Goal: Find specific page/section: Find specific page/section

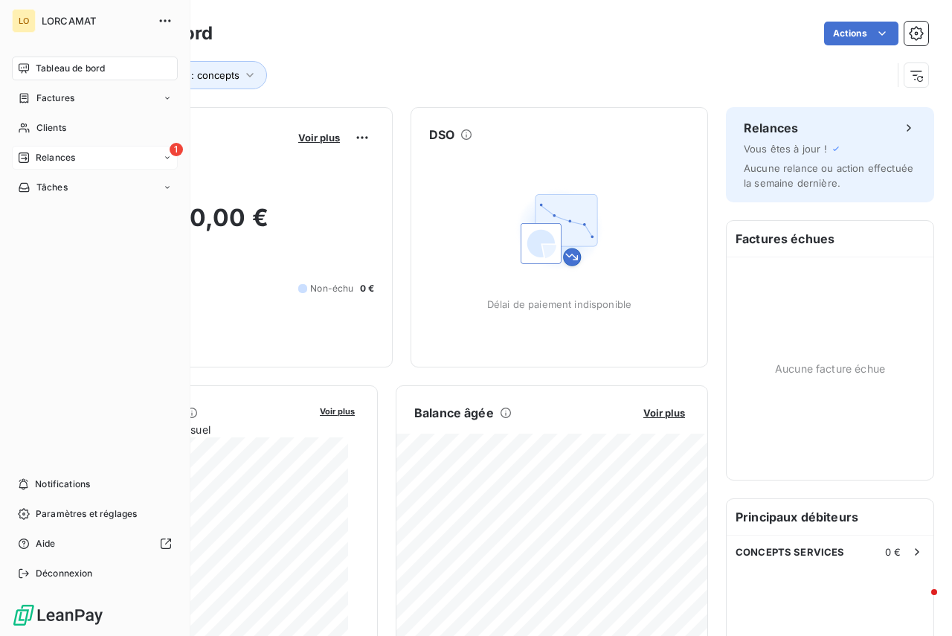
click at [170, 156] on div "1" at bounding box center [176, 149] width 13 height 13
click at [74, 193] on span "À effectuer" at bounding box center [60, 187] width 48 height 13
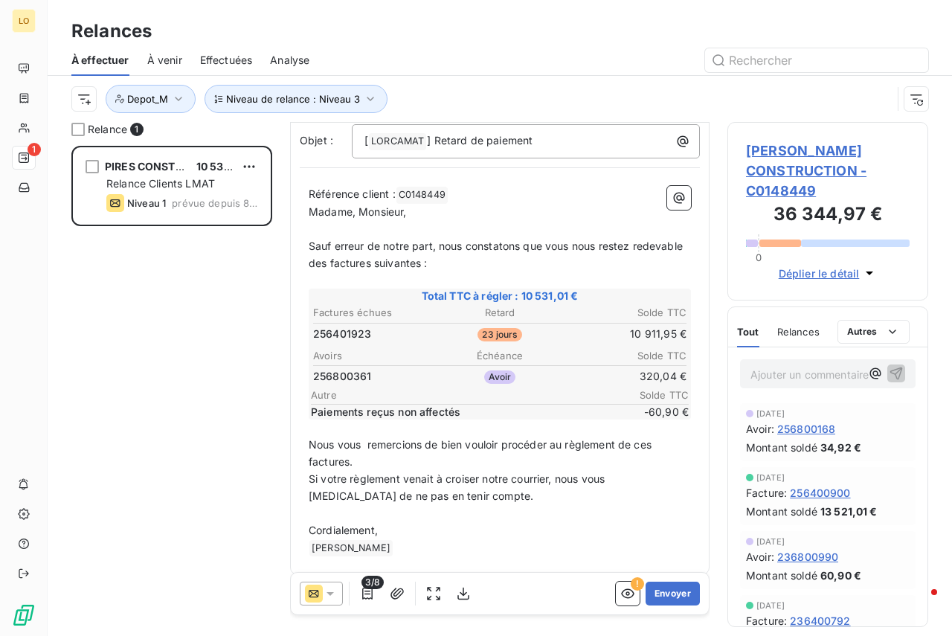
scroll to position [112, 0]
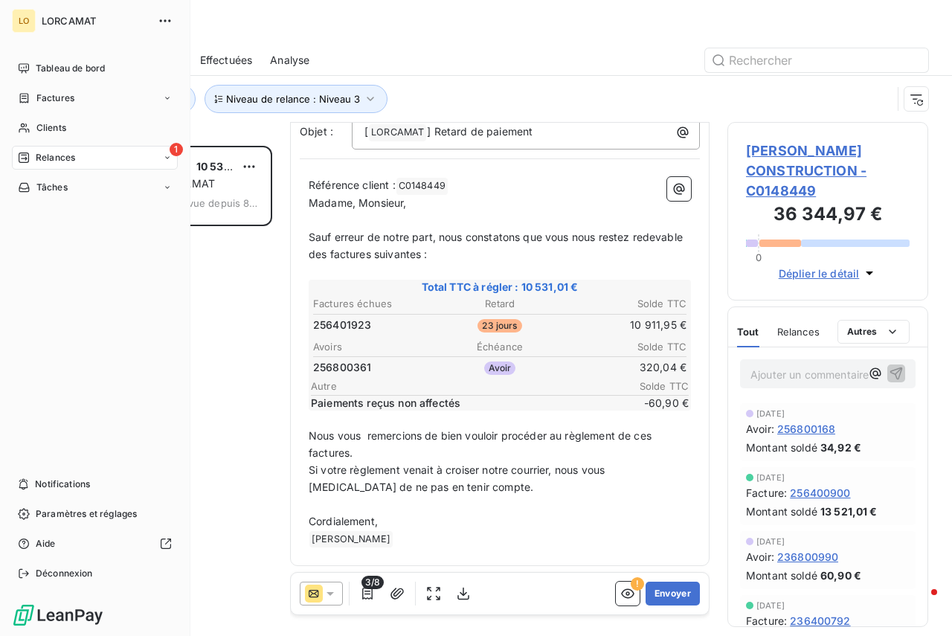
click at [164, 155] on icon at bounding box center [167, 157] width 9 height 9
click at [80, 225] on div "À venir" at bounding box center [104, 217] width 148 height 24
